Goal: Feedback & Contribution: Contribute content

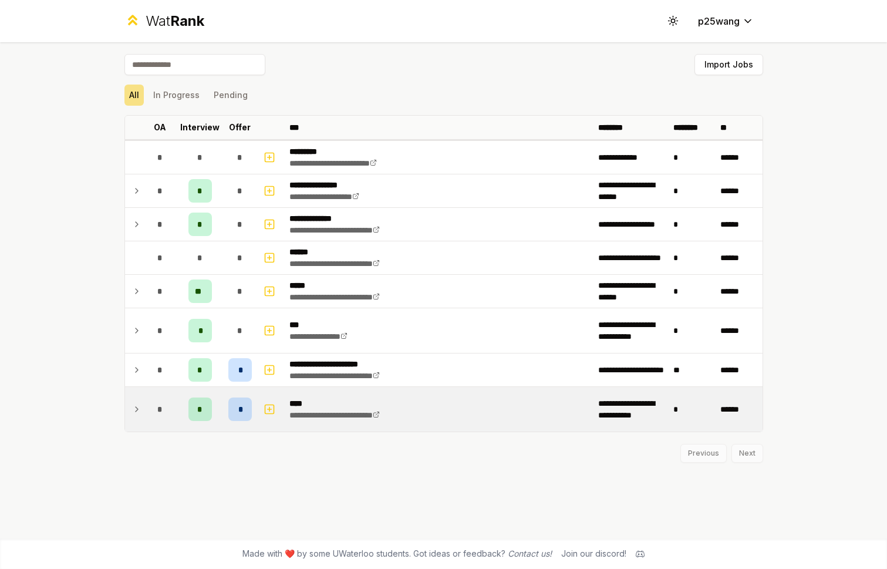
click at [245, 409] on div "*" at bounding box center [239, 409] width 23 height 23
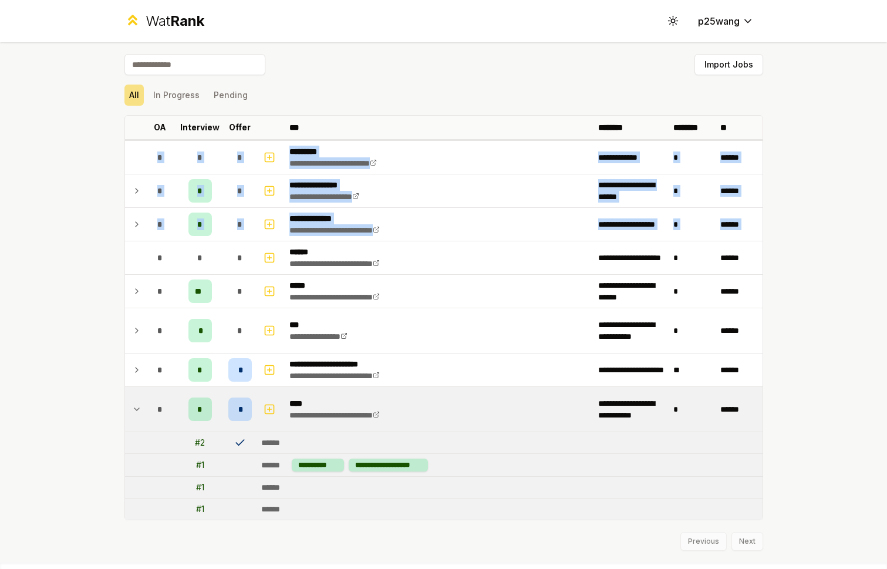
drag, startPoint x: 144, startPoint y: 250, endPoint x: 265, endPoint y: 99, distance: 193.9
click at [265, 99] on div "**********" at bounding box center [443, 302] width 639 height 497
click at [265, 99] on div "All In Progress Pending" at bounding box center [443, 95] width 639 height 21
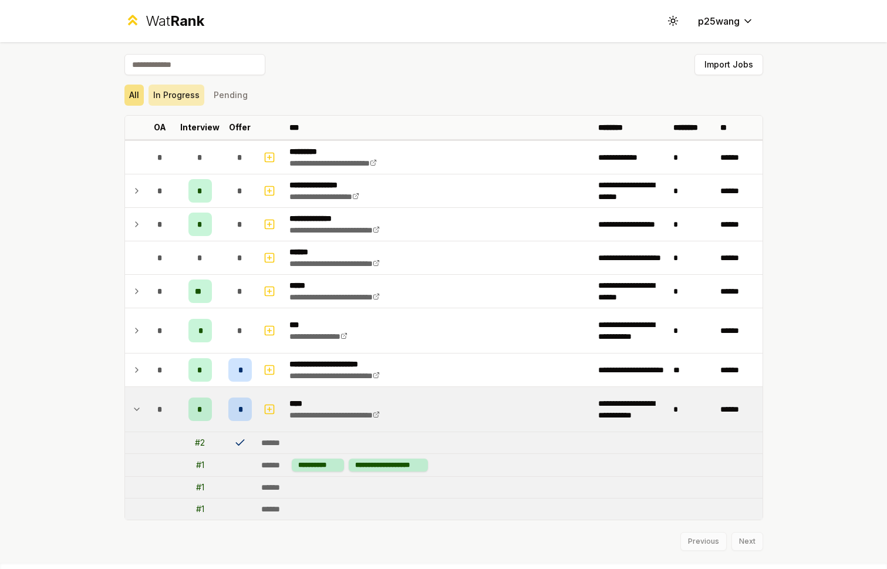
click at [190, 103] on button "In Progress" at bounding box center [177, 95] width 56 height 21
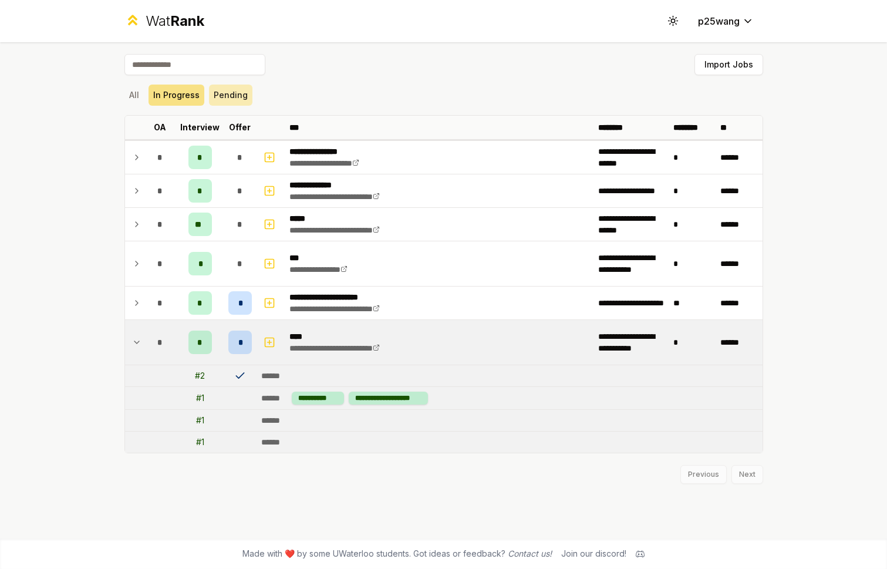
click at [229, 100] on button "Pending" at bounding box center [230, 95] width 43 height 21
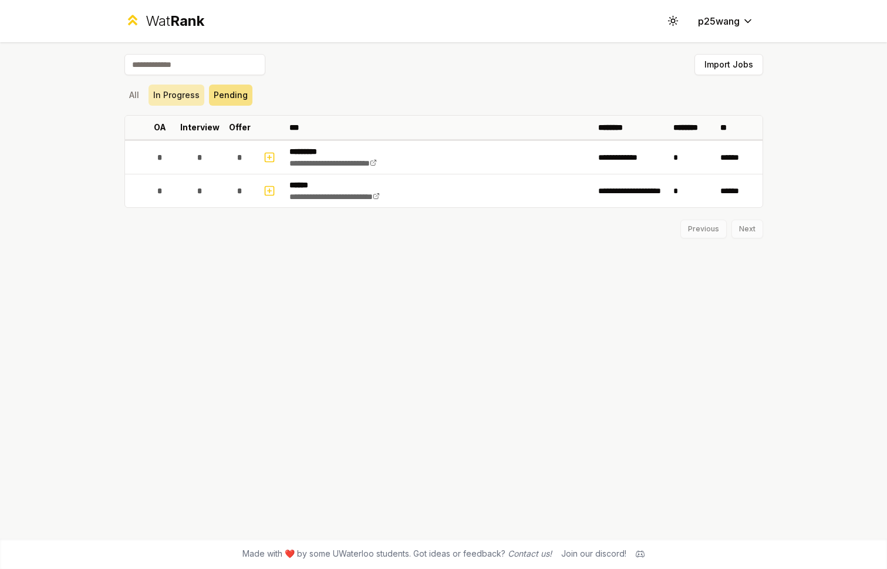
click at [180, 102] on button "In Progress" at bounding box center [177, 95] width 56 height 21
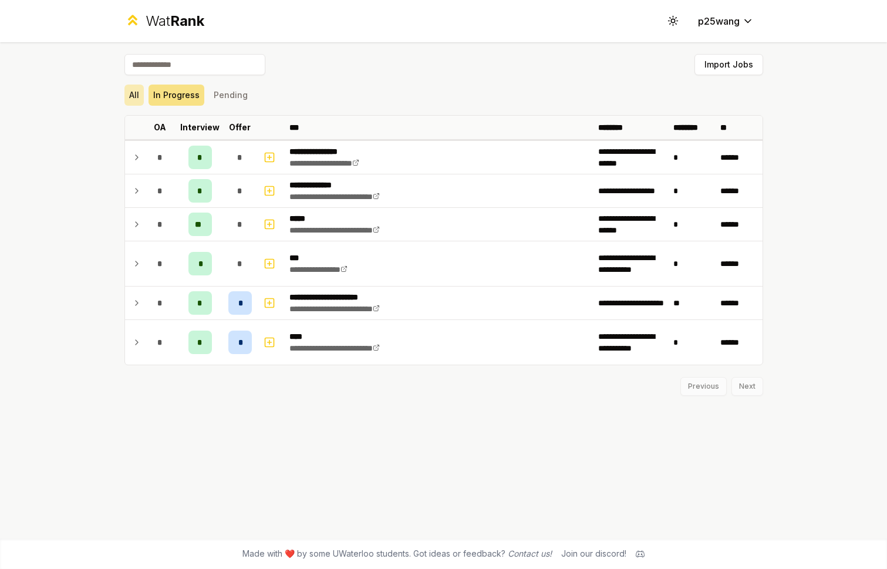
click at [132, 92] on button "All" at bounding box center [133, 95] width 19 height 21
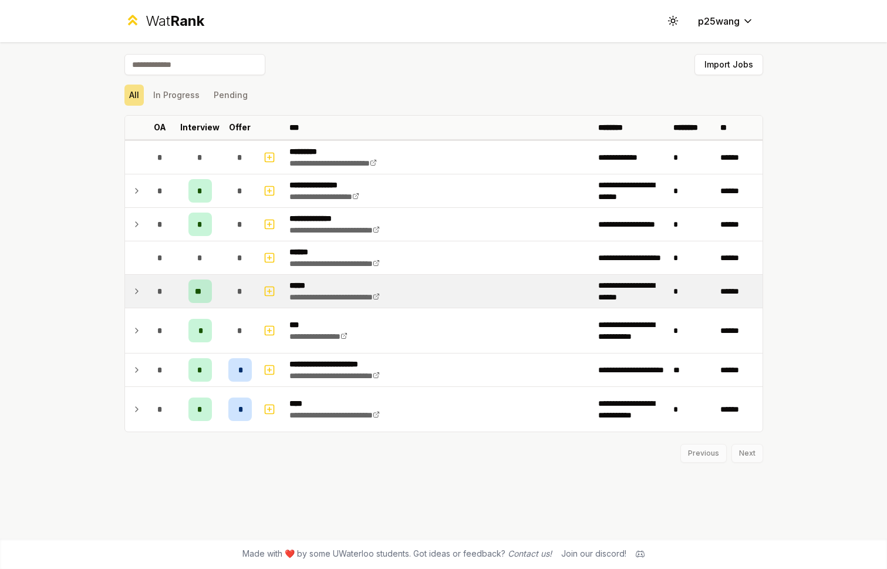
click at [251, 292] on div "*" at bounding box center [239, 291] width 23 height 23
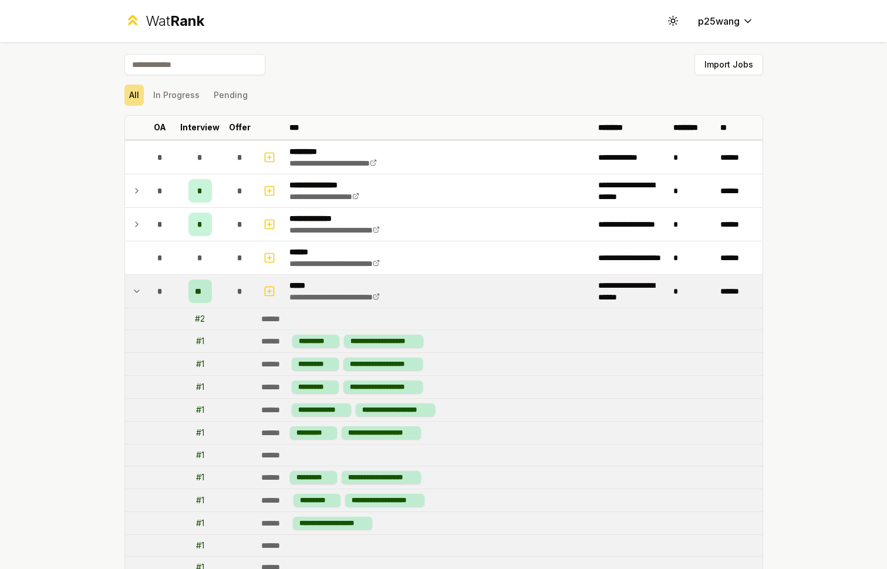
click at [139, 290] on icon at bounding box center [136, 291] width 5 height 2
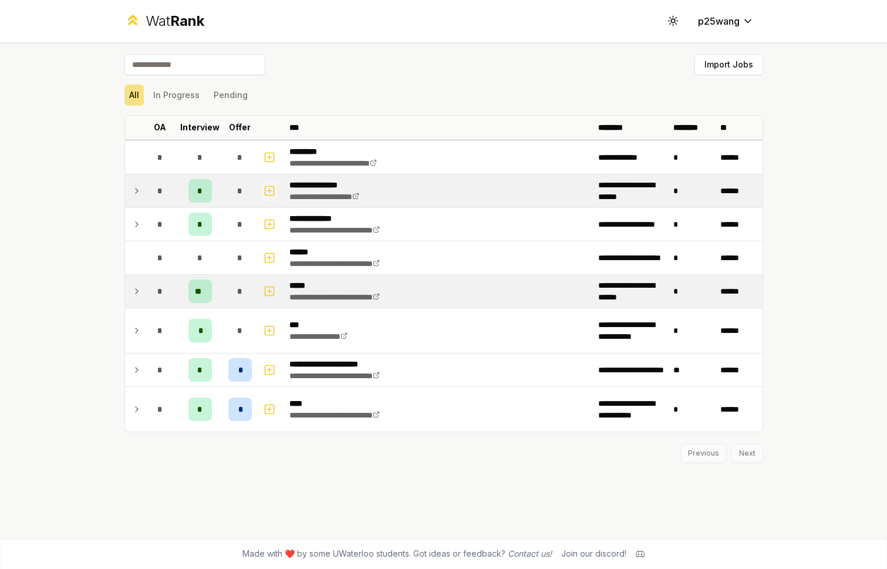
click at [267, 189] on icon "button" at bounding box center [270, 191] width 12 height 14
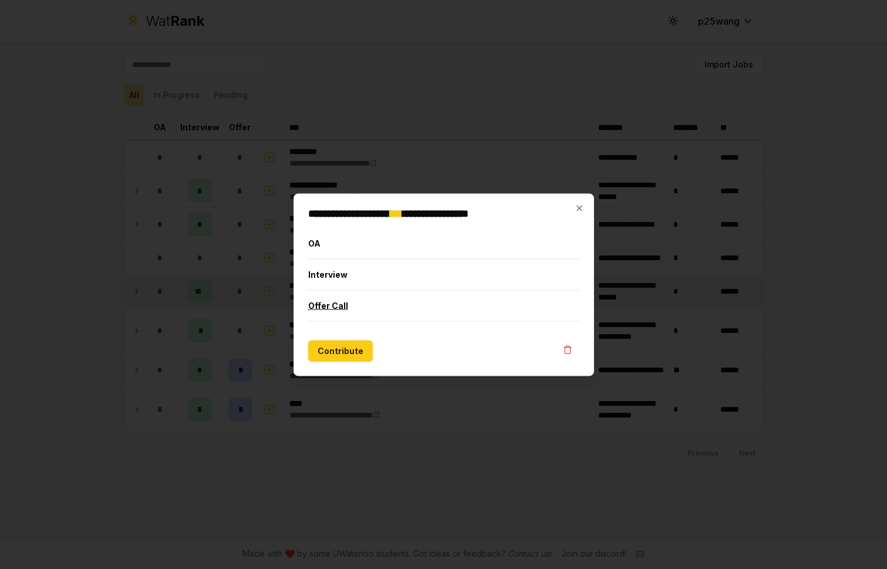
click at [340, 299] on button "Offer Call" at bounding box center [443, 305] width 271 height 31
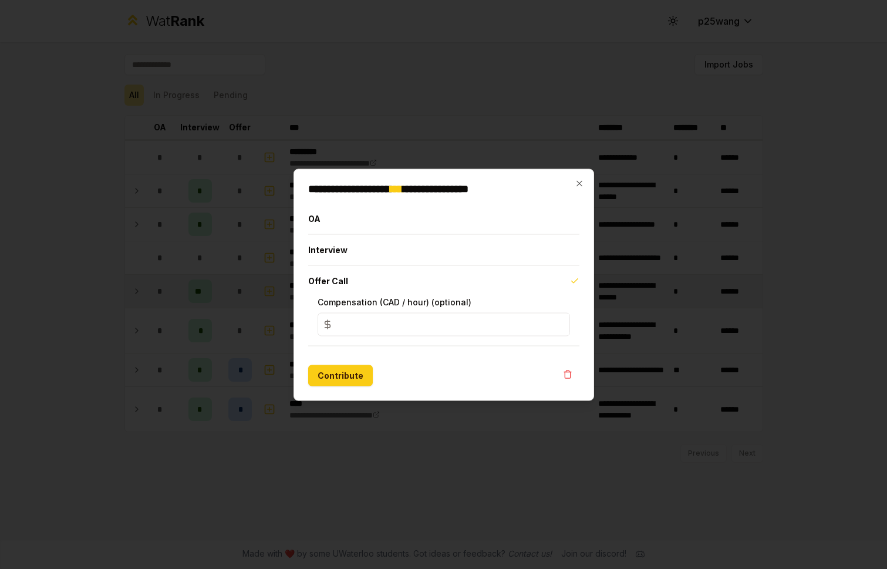
click at [353, 326] on input "*" at bounding box center [444, 323] width 252 height 23
drag, startPoint x: 343, startPoint y: 375, endPoint x: 554, endPoint y: 170, distance: 293.6
click at [554, 170] on div "**********" at bounding box center [444, 285] width 301 height 232
click at [580, 179] on icon "button" at bounding box center [579, 183] width 9 height 9
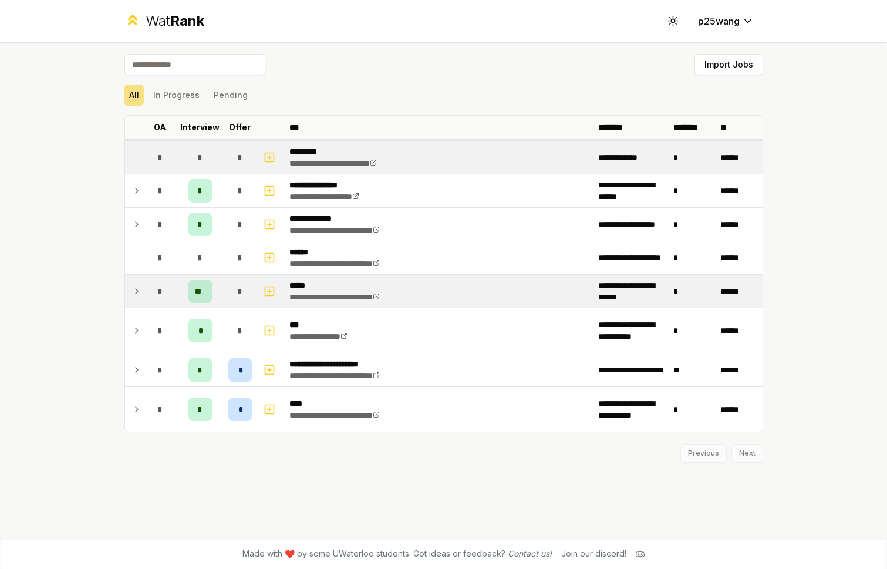
click at [289, 170] on td "**********" at bounding box center [439, 157] width 309 height 33
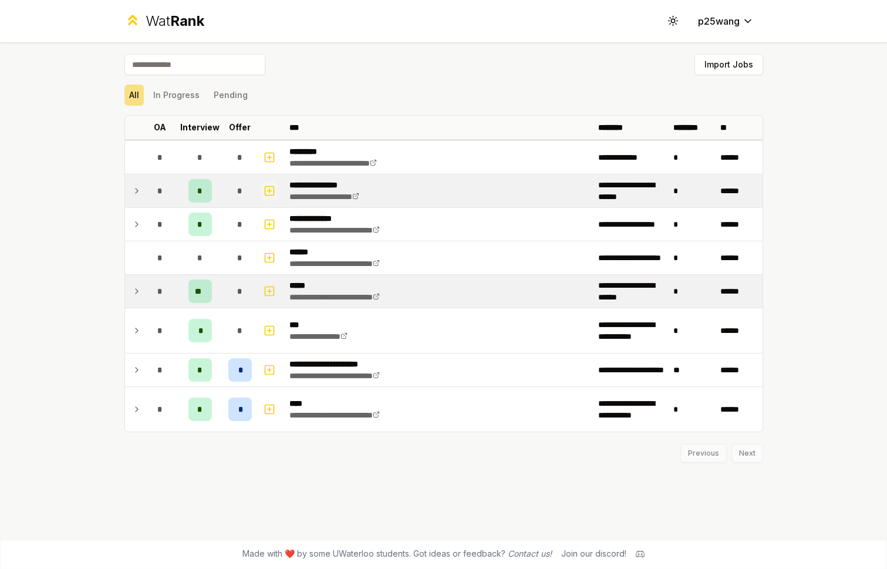
click at [274, 190] on rect "button" at bounding box center [269, 190] width 9 height 9
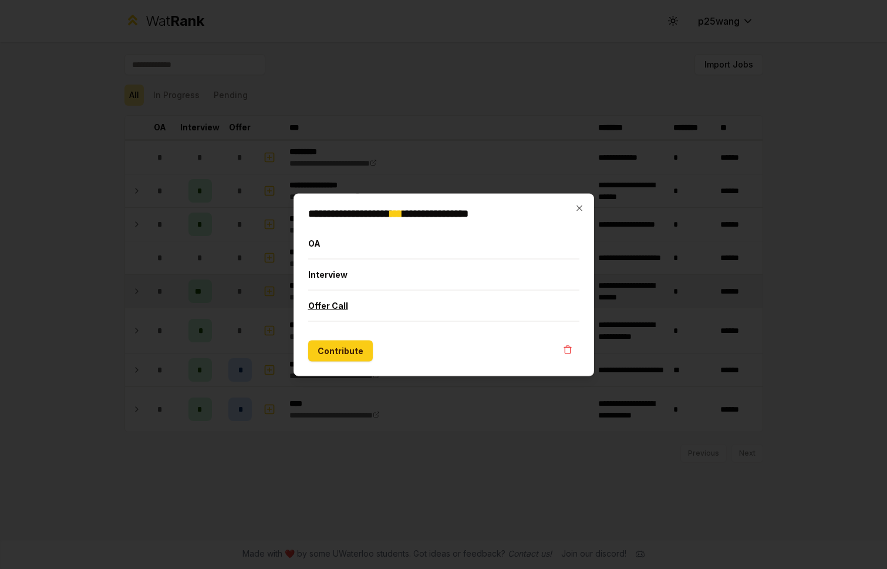
click at [351, 311] on button "Offer Call" at bounding box center [443, 305] width 271 height 31
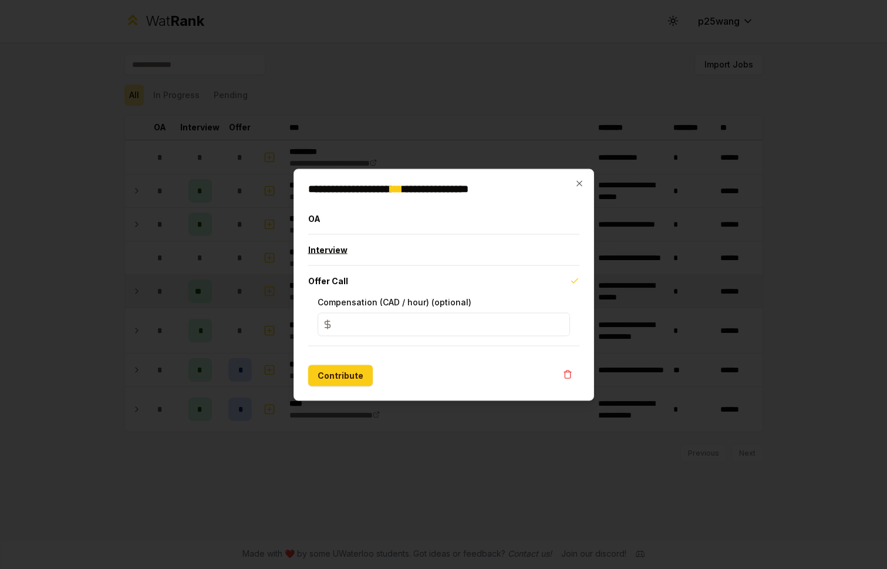
click at [358, 253] on button "Interview" at bounding box center [443, 249] width 271 height 31
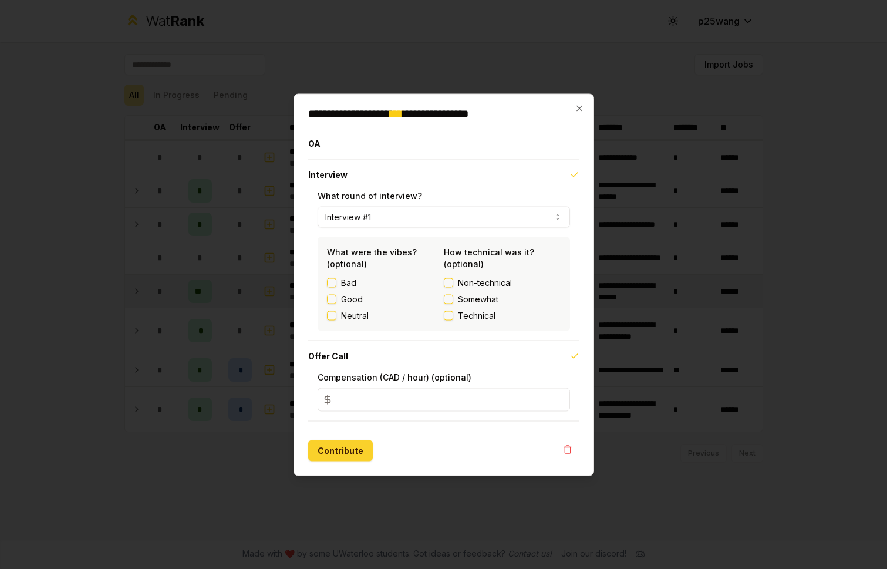
click at [325, 454] on button "Contribute" at bounding box center [340, 450] width 65 height 21
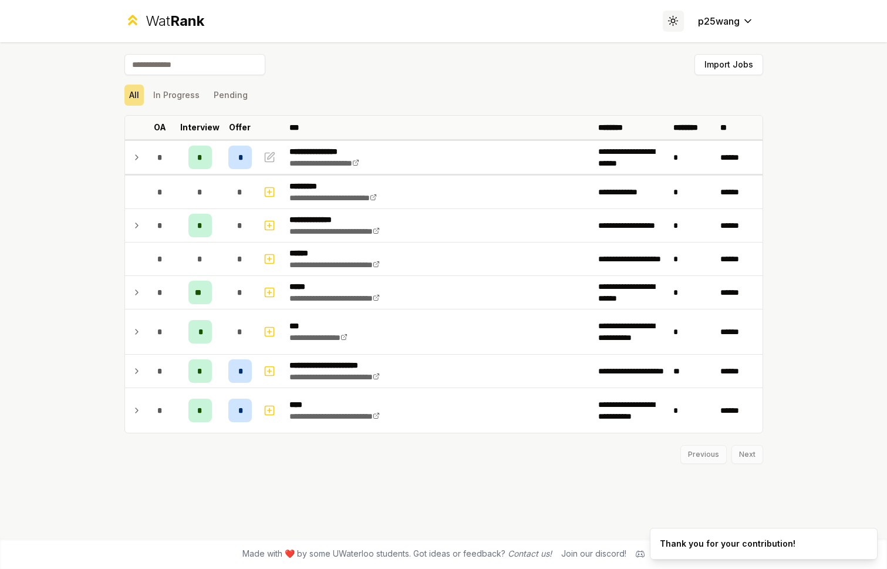
click at [670, 31] on button "Toggle theme" at bounding box center [673, 21] width 21 height 21
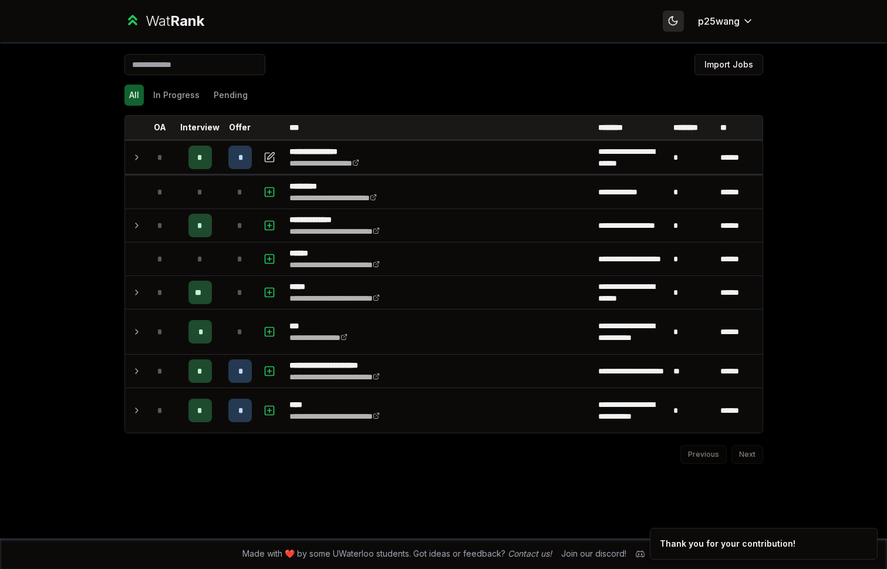
click at [671, 29] on button "Toggle theme" at bounding box center [673, 21] width 21 height 21
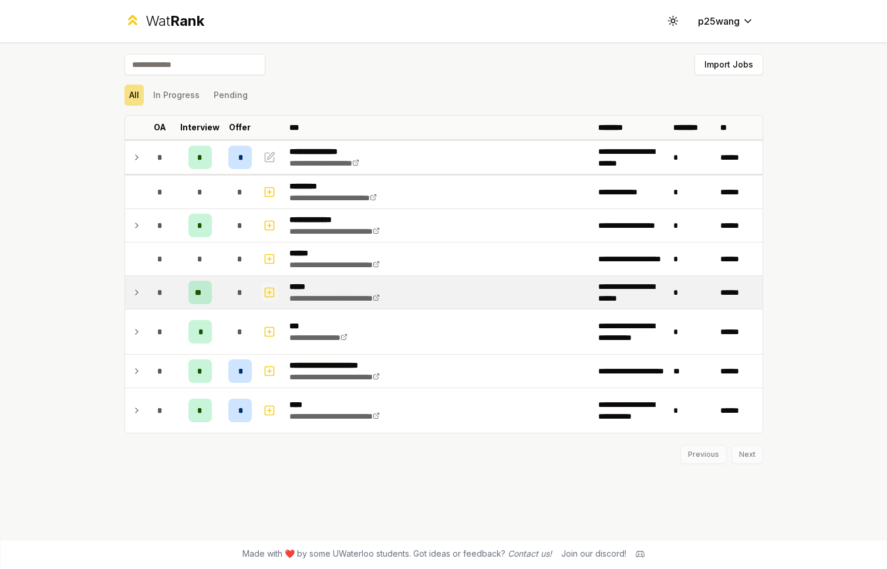
click at [273, 298] on icon "button" at bounding box center [270, 292] width 12 height 14
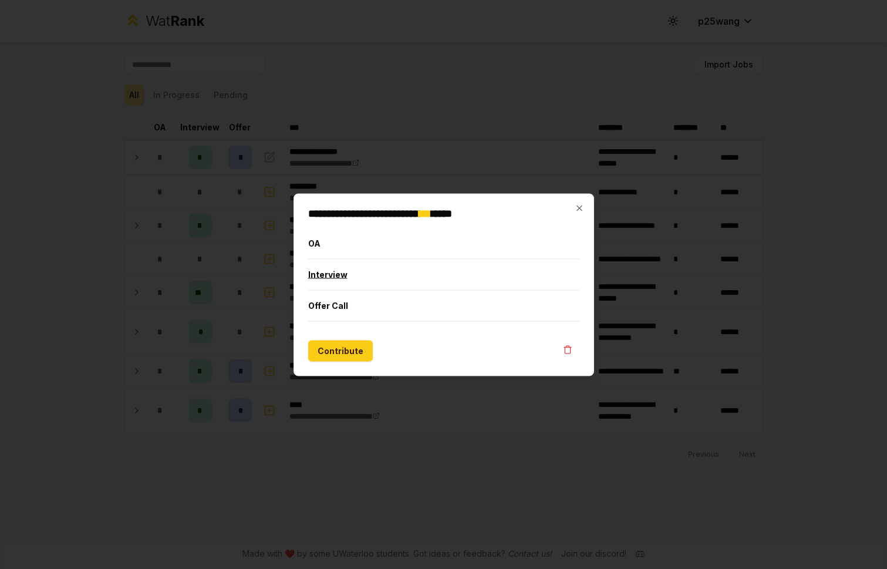
click at [373, 279] on button "Interview" at bounding box center [443, 274] width 271 height 31
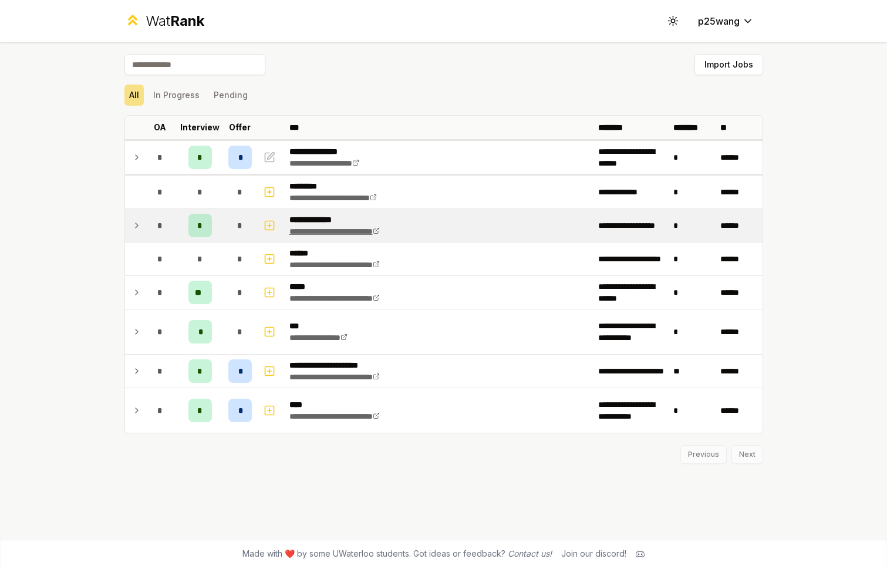
click at [380, 227] on icon at bounding box center [376, 230] width 7 height 7
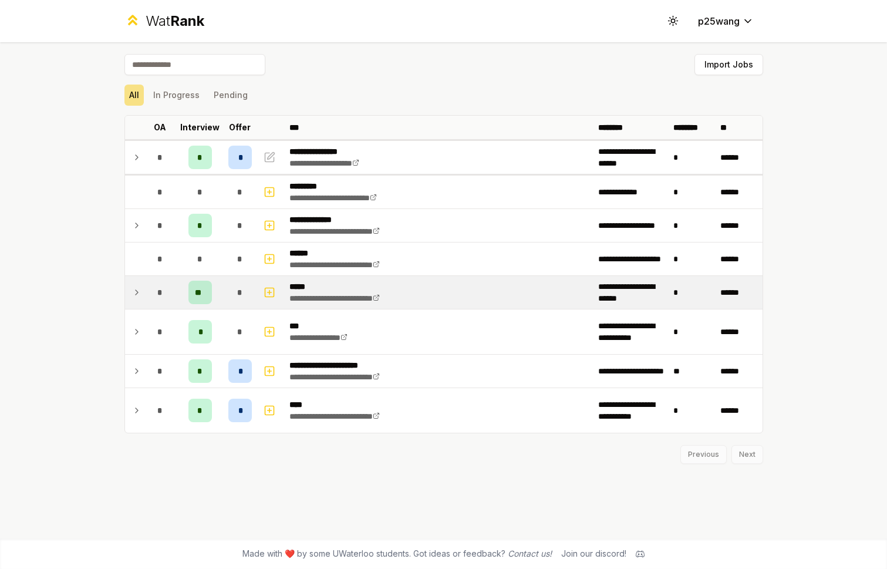
click at [139, 290] on icon at bounding box center [136, 292] width 9 height 14
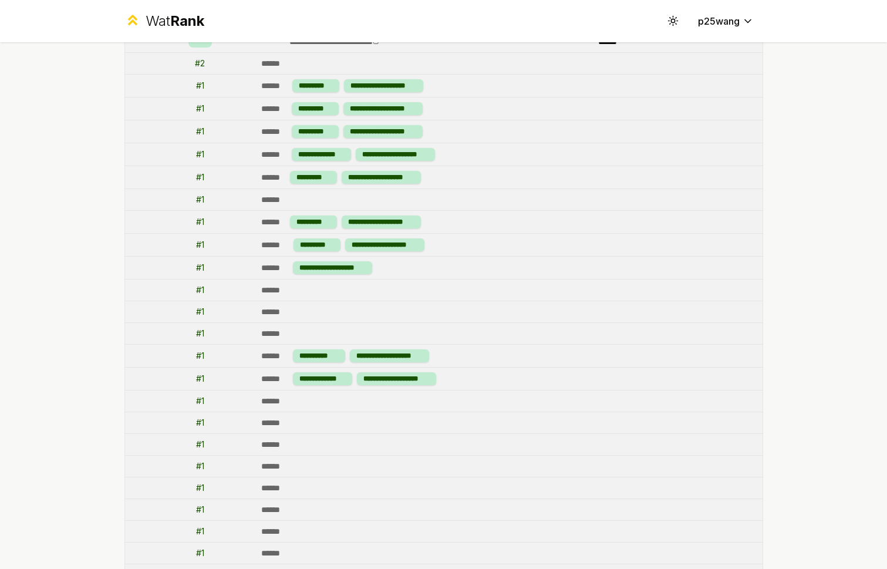
scroll to position [252, 0]
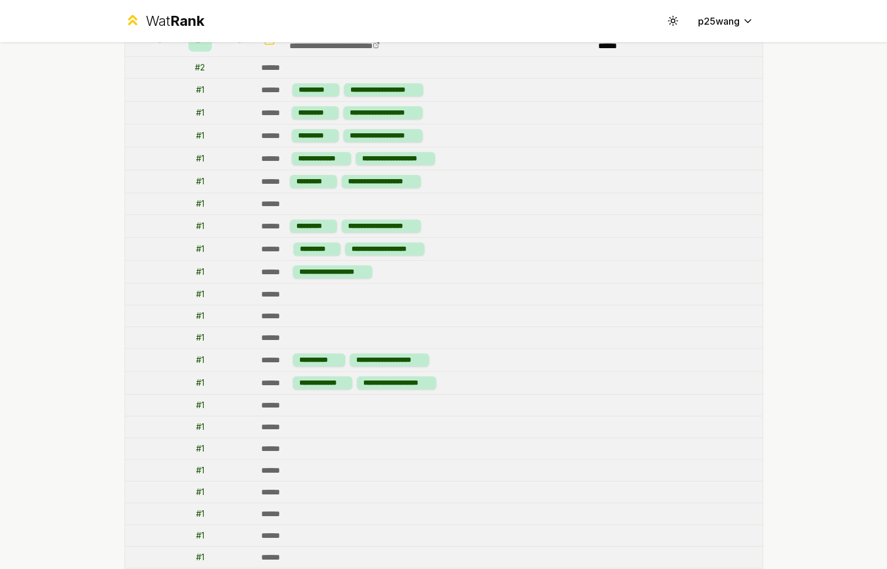
click at [197, 66] on div "# 2" at bounding box center [200, 68] width 10 height 12
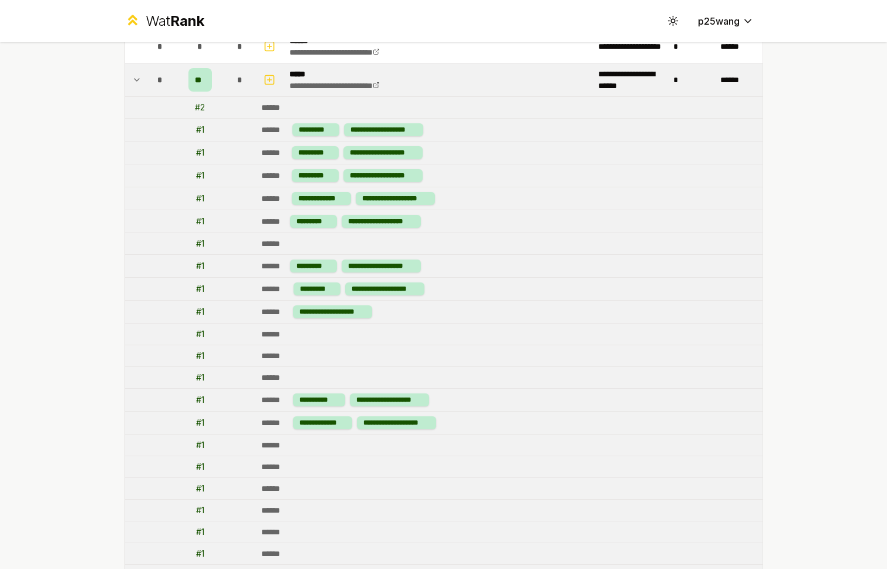
scroll to position [208, 0]
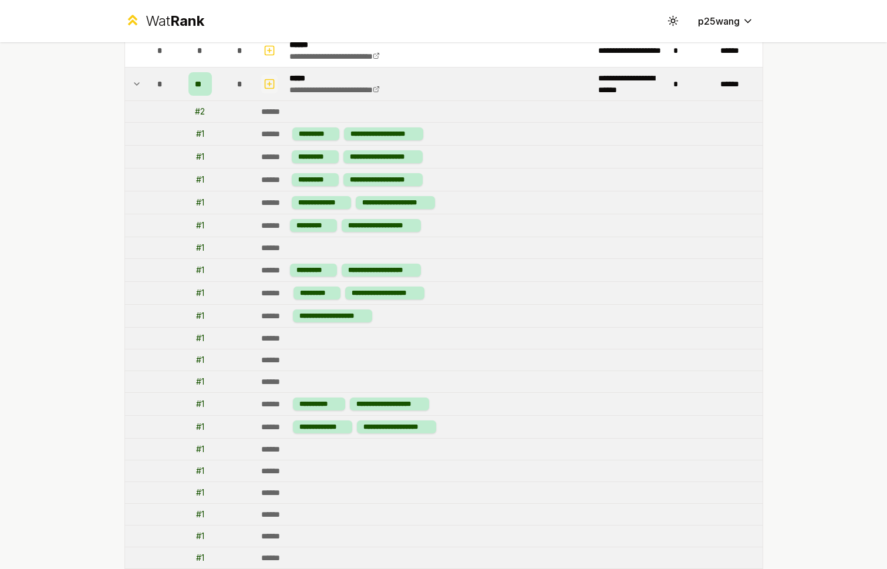
click at [270, 83] on icon "button" at bounding box center [270, 84] width 0 height 4
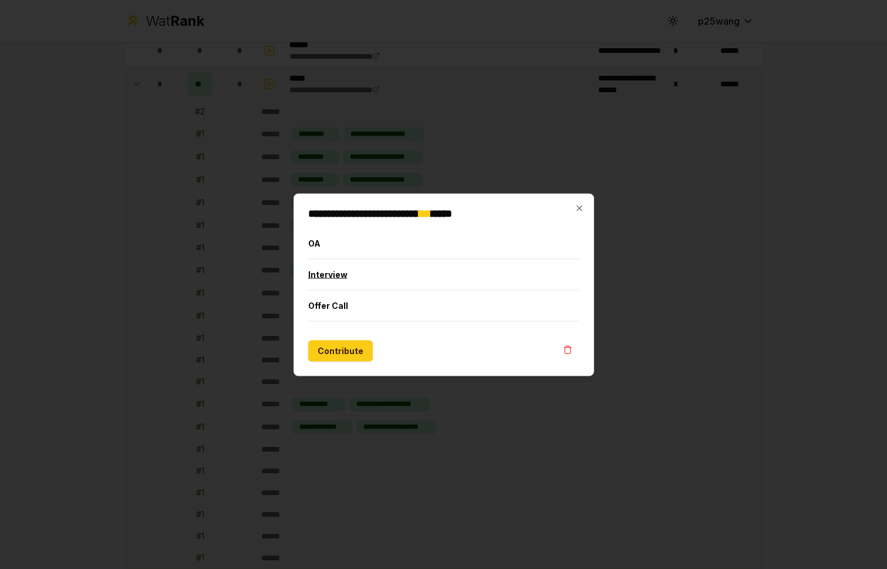
click at [389, 271] on button "Interview" at bounding box center [443, 274] width 271 height 31
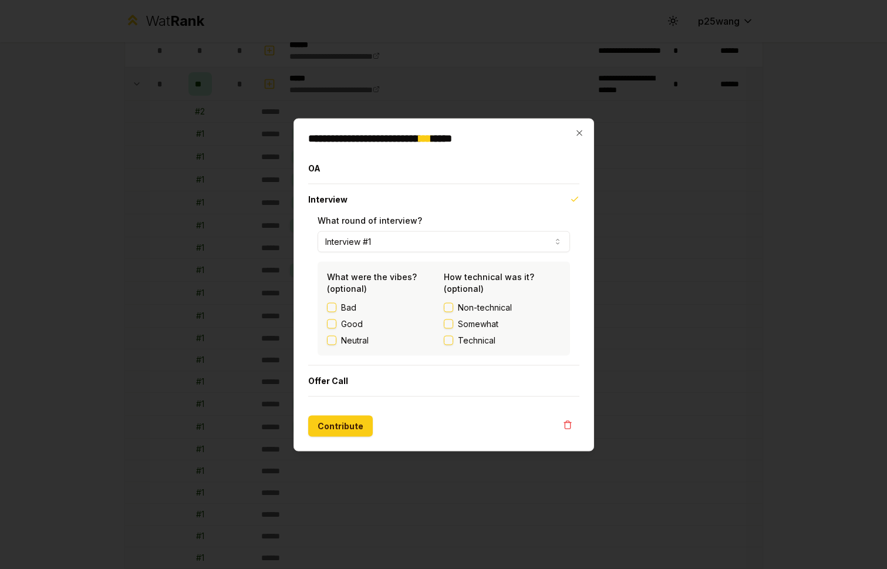
click at [390, 241] on button "Interview #1" at bounding box center [444, 241] width 252 height 21
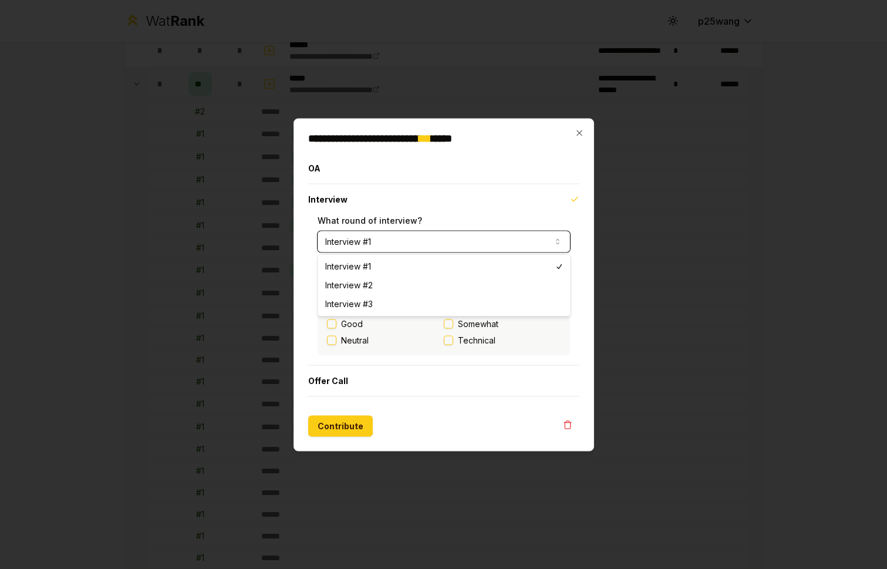
select select "*"
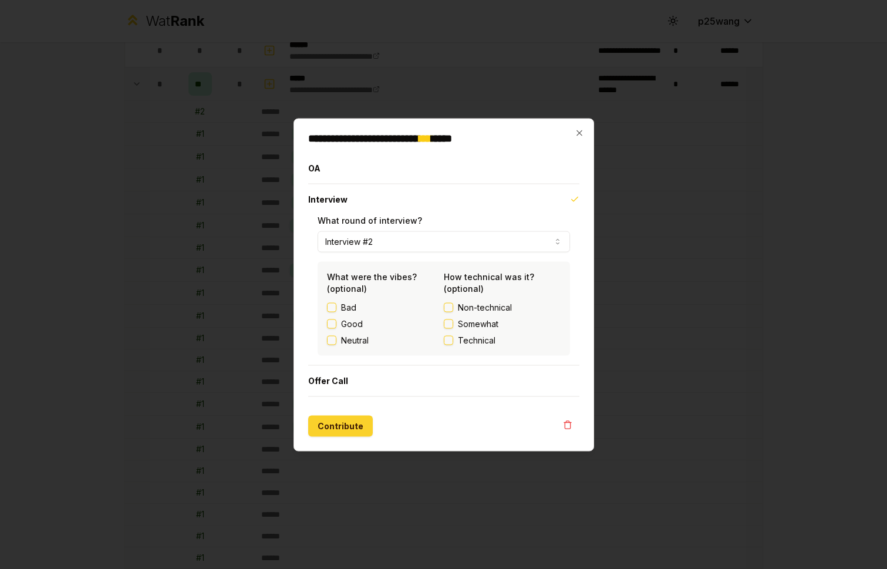
click at [331, 431] on button "Contribute" at bounding box center [340, 425] width 65 height 21
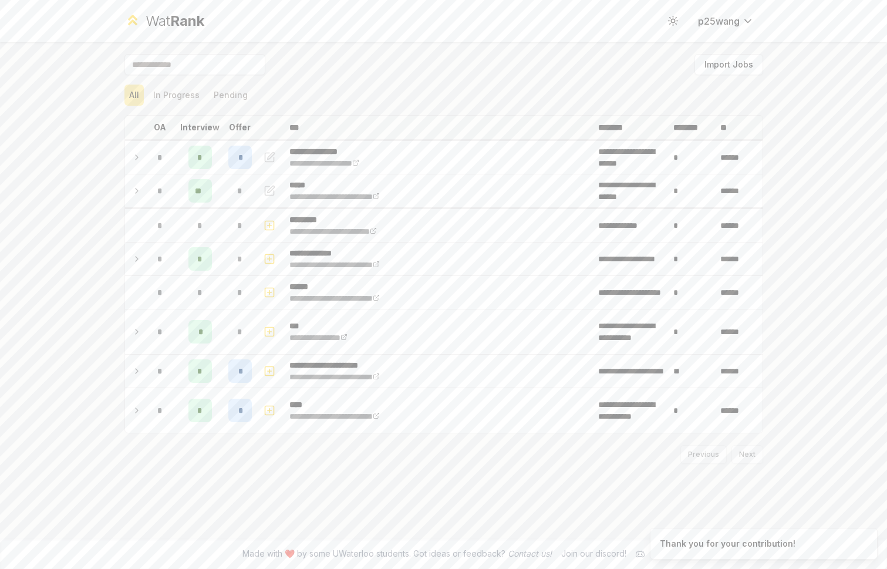
scroll to position [0, 0]
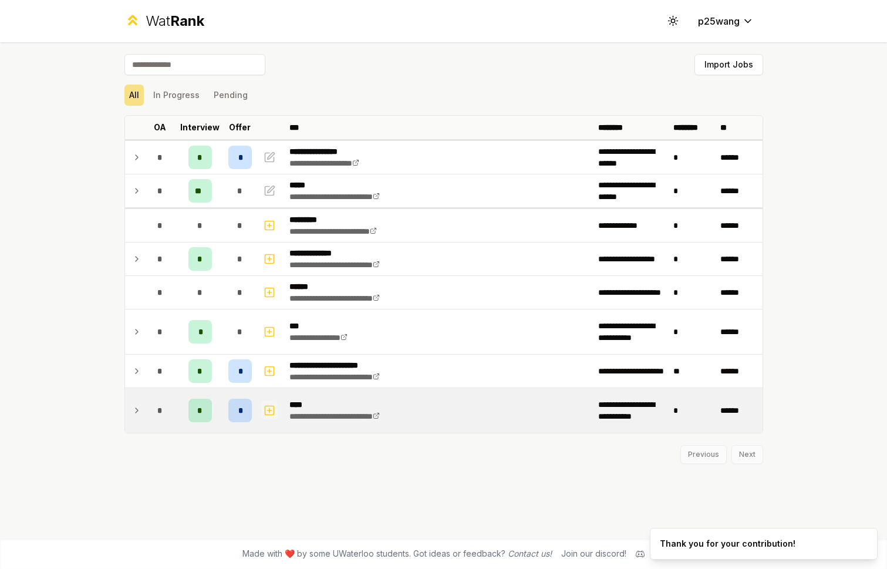
click at [265, 409] on icon "button" at bounding box center [270, 410] width 12 height 14
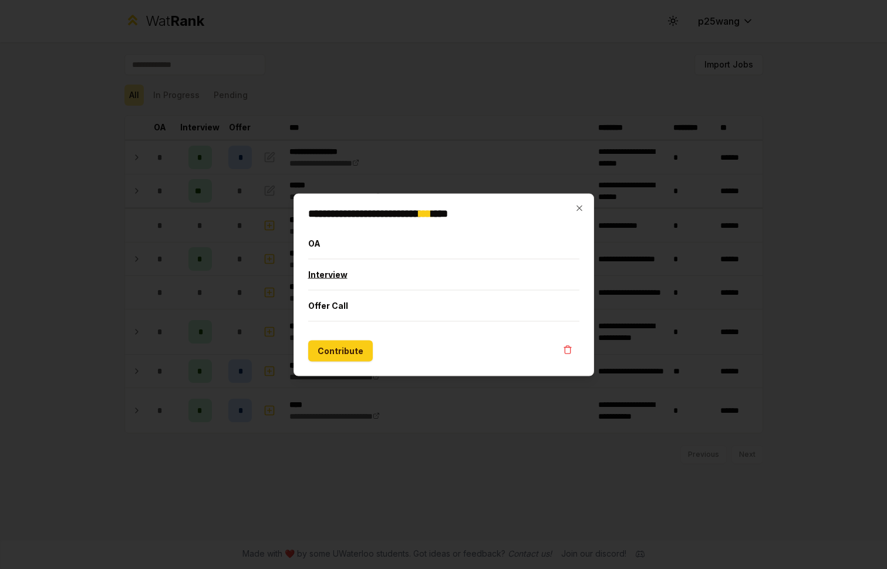
click at [355, 280] on button "Interview" at bounding box center [443, 274] width 271 height 31
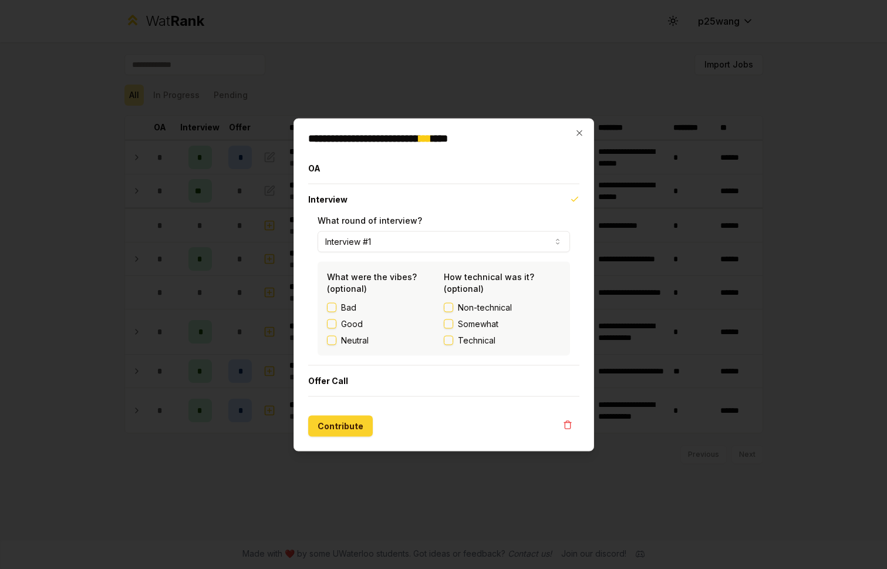
click at [332, 426] on button "Contribute" at bounding box center [340, 425] width 65 height 21
